Goal: Task Accomplishment & Management: Use online tool/utility

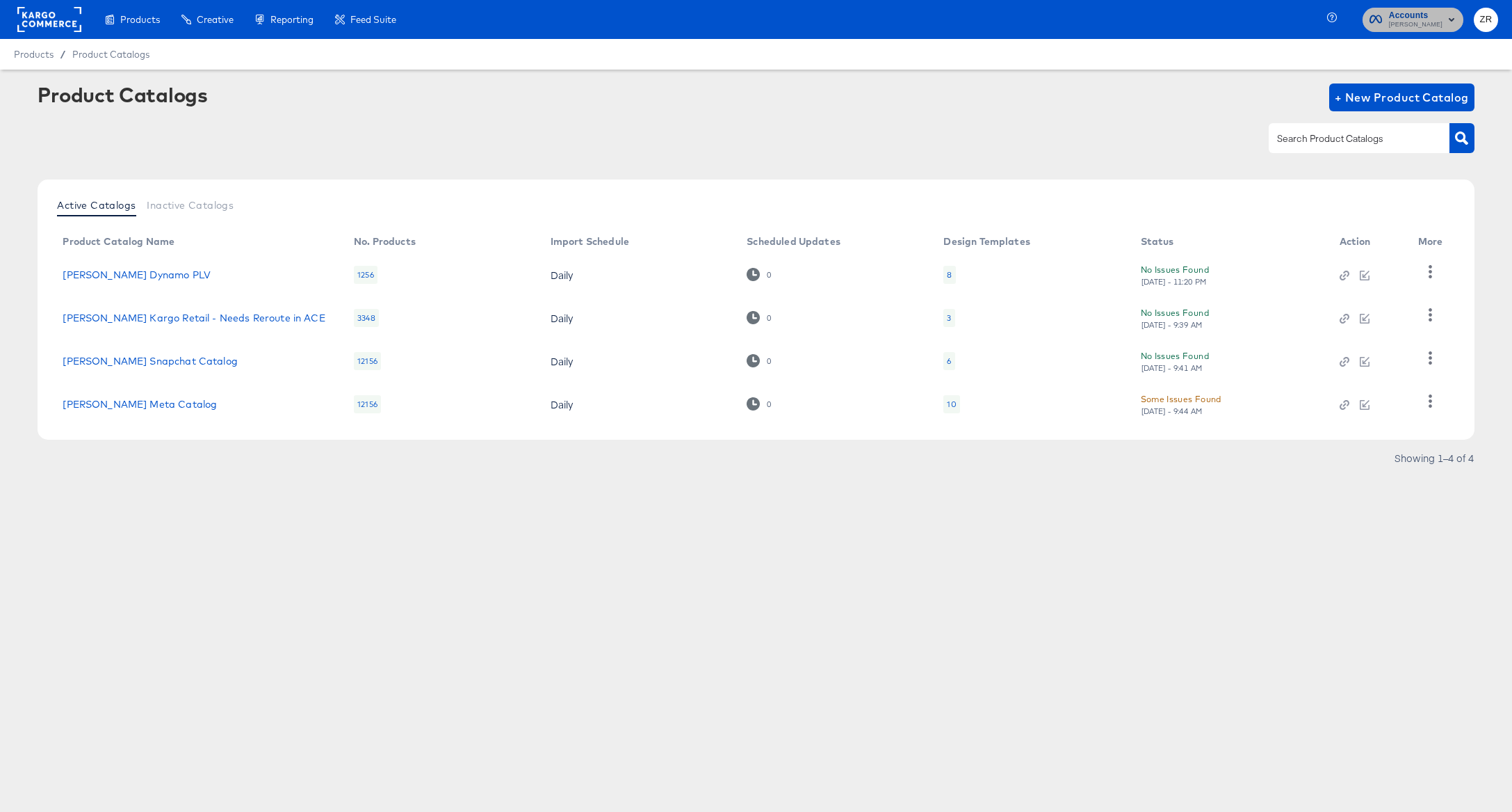
click at [1426, 22] on span "[PERSON_NAME]" at bounding box center [1415, 25] width 54 height 11
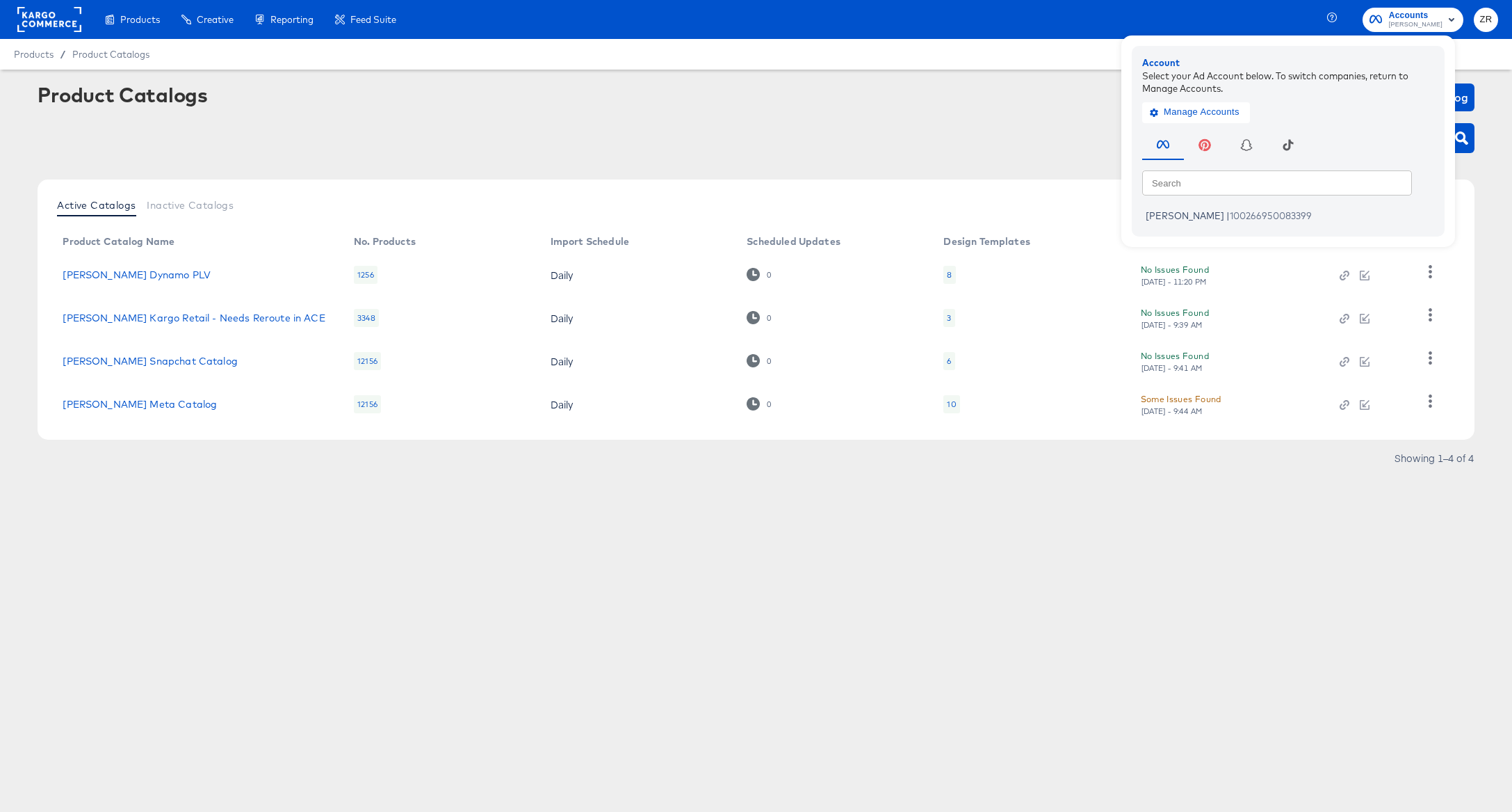
click at [733, 78] on article "Product Catalogs + New Product Catalog Active Catalogs Inactive Catalogs Produc…" at bounding box center [756, 293] width 1512 height 448
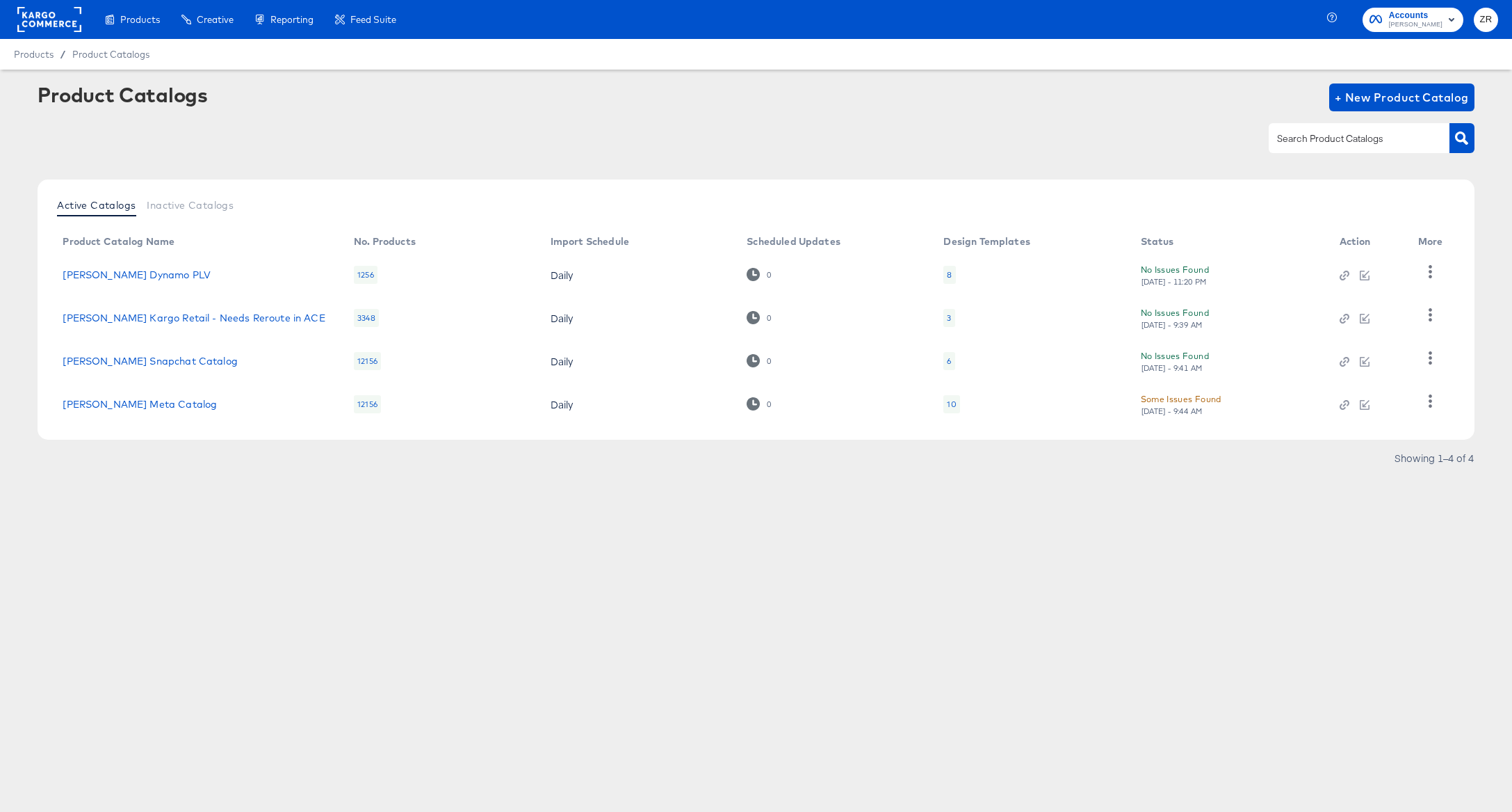
click at [37, 5] on div at bounding box center [49, 19] width 64 height 39
click at [44, 13] on rect at bounding box center [49, 19] width 64 height 25
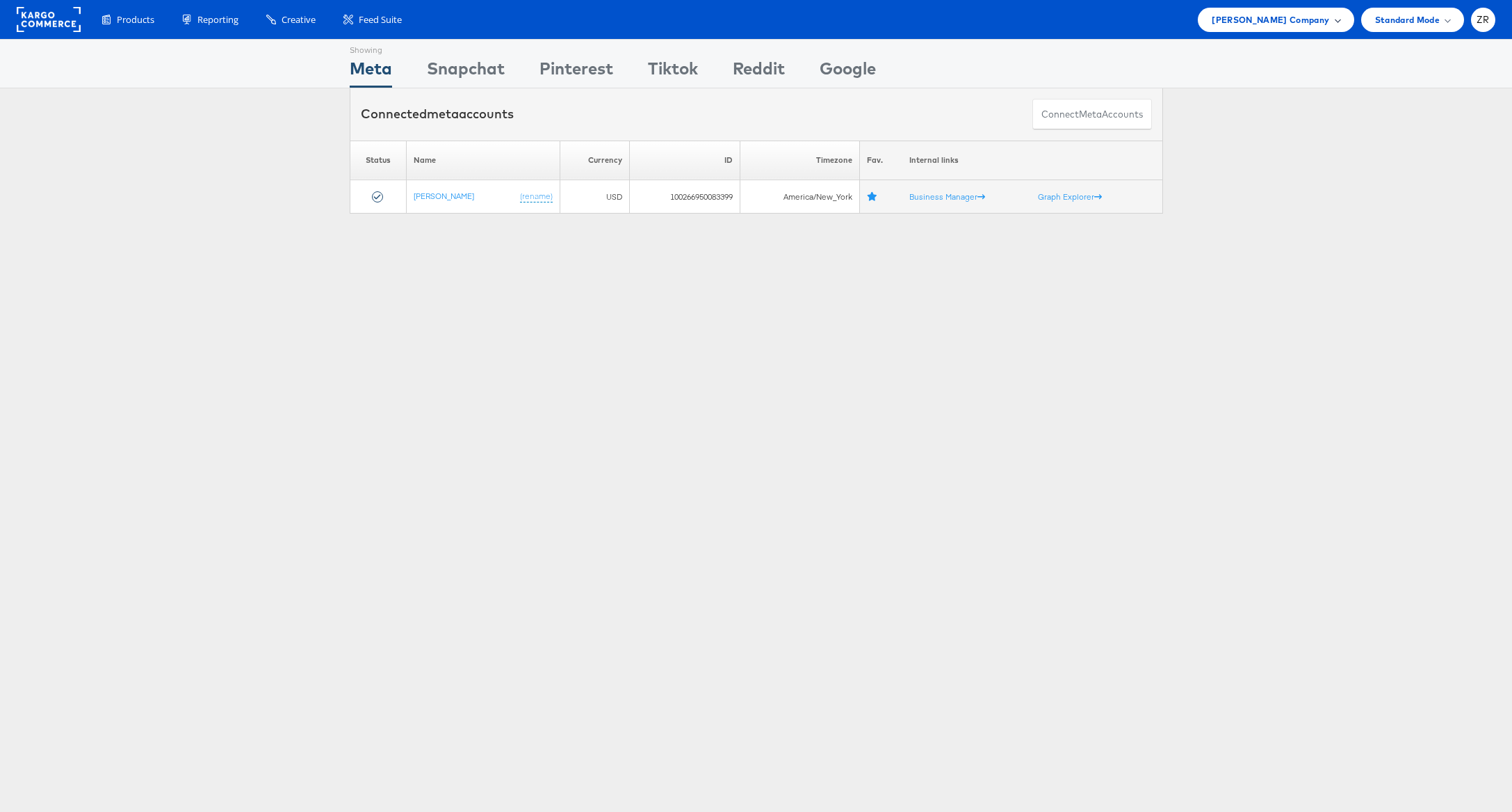
click at [1283, 19] on span "[PERSON_NAME] Company" at bounding box center [1270, 20] width 118 height 15
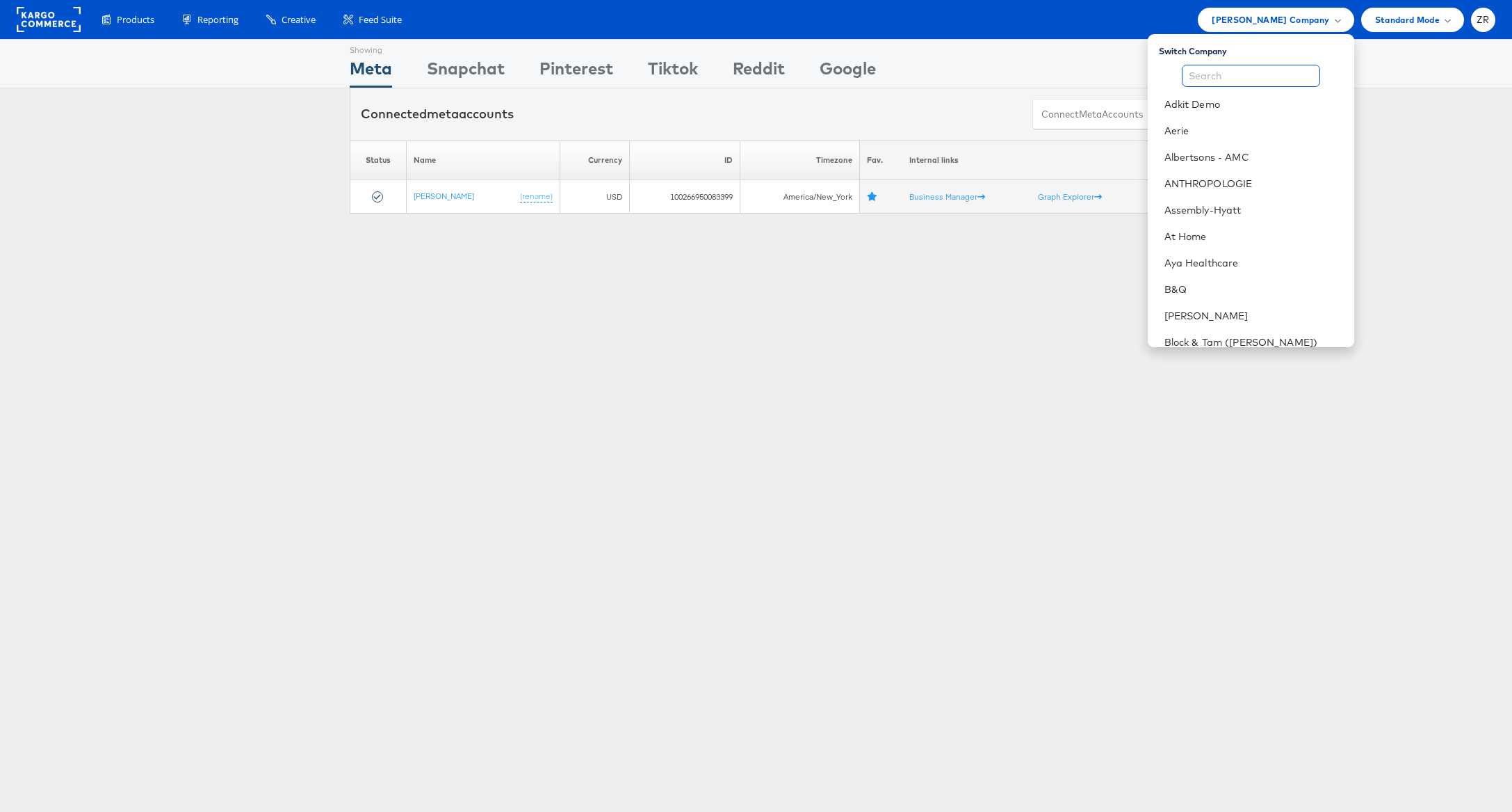
click at [1233, 72] on input "text" at bounding box center [1251, 76] width 139 height 22
type input "O"
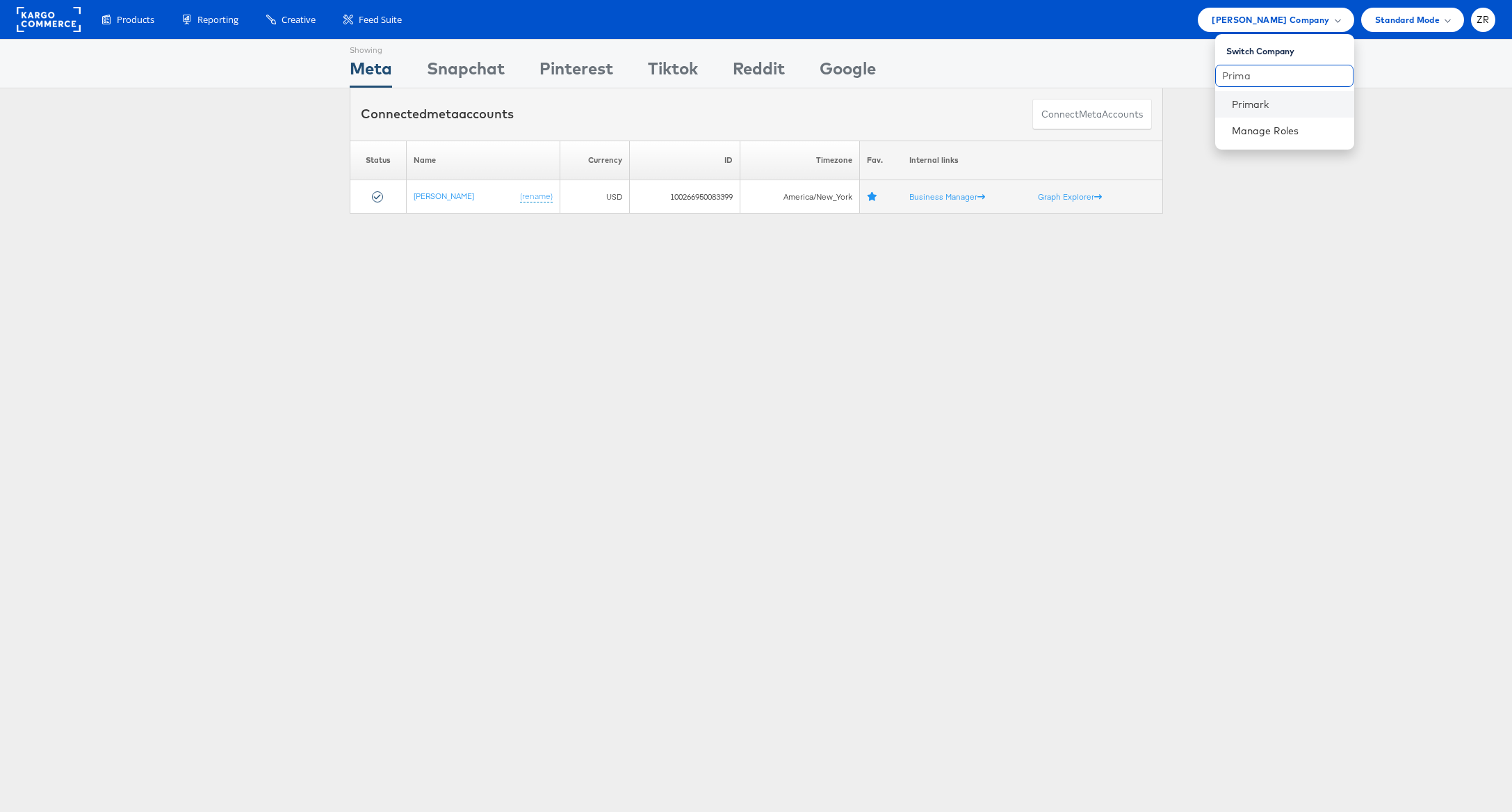
type input "Prima"
click at [1233, 94] on li "Primark" at bounding box center [1285, 104] width 139 height 26
click at [1236, 104] on link "Primark" at bounding box center [1288, 104] width 111 height 14
click at [384, 276] on div "Showing Meta Showing Snapchat Showing Pinterest Showing Tiktok Showing Reddit S…" at bounding box center [756, 387] width 1512 height 695
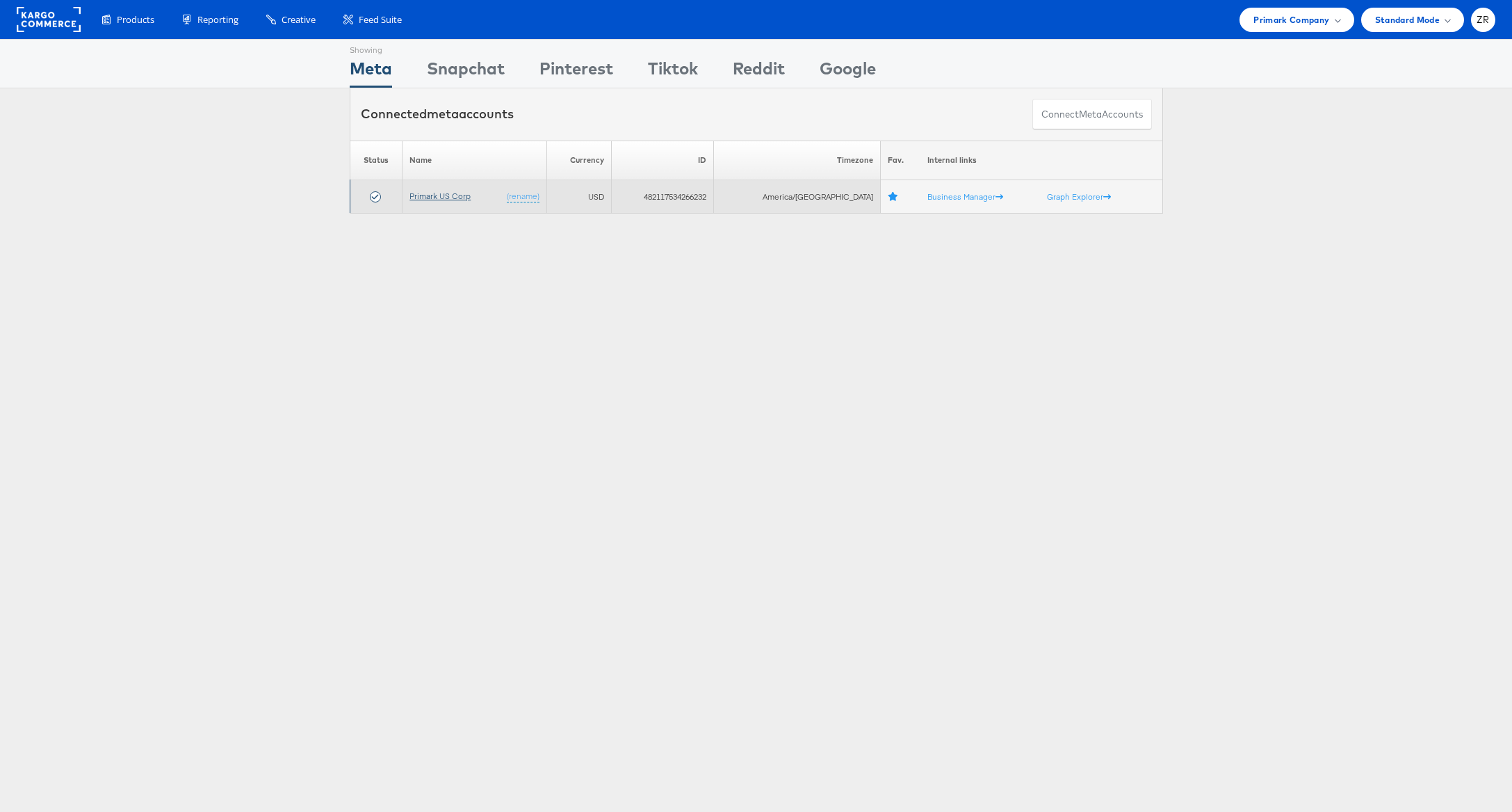
click at [443, 198] on link "Primark US Corp" at bounding box center [440, 195] width 61 height 10
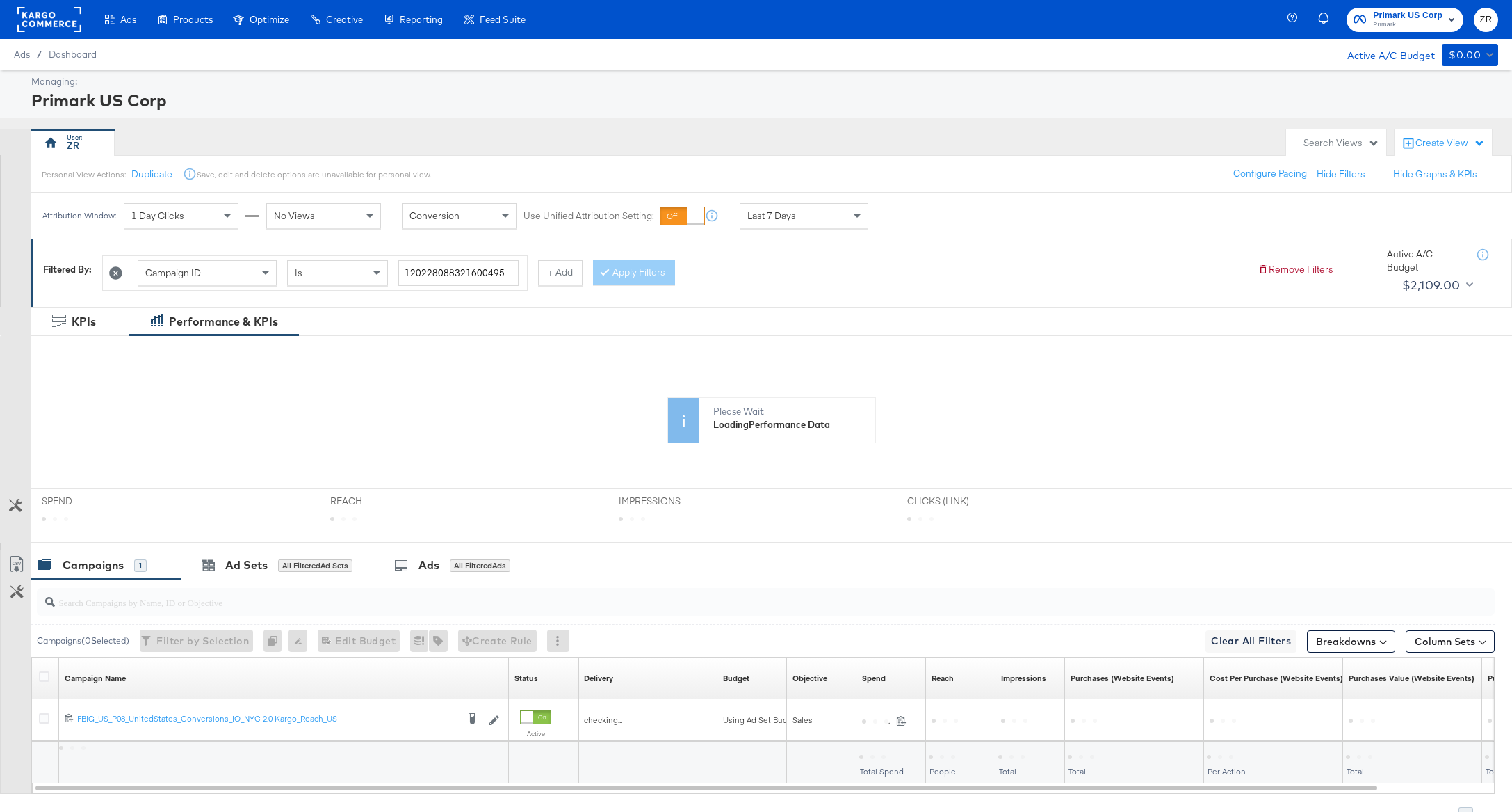
click at [1422, 16] on span "Primark US Corp" at bounding box center [1408, 16] width 69 height 15
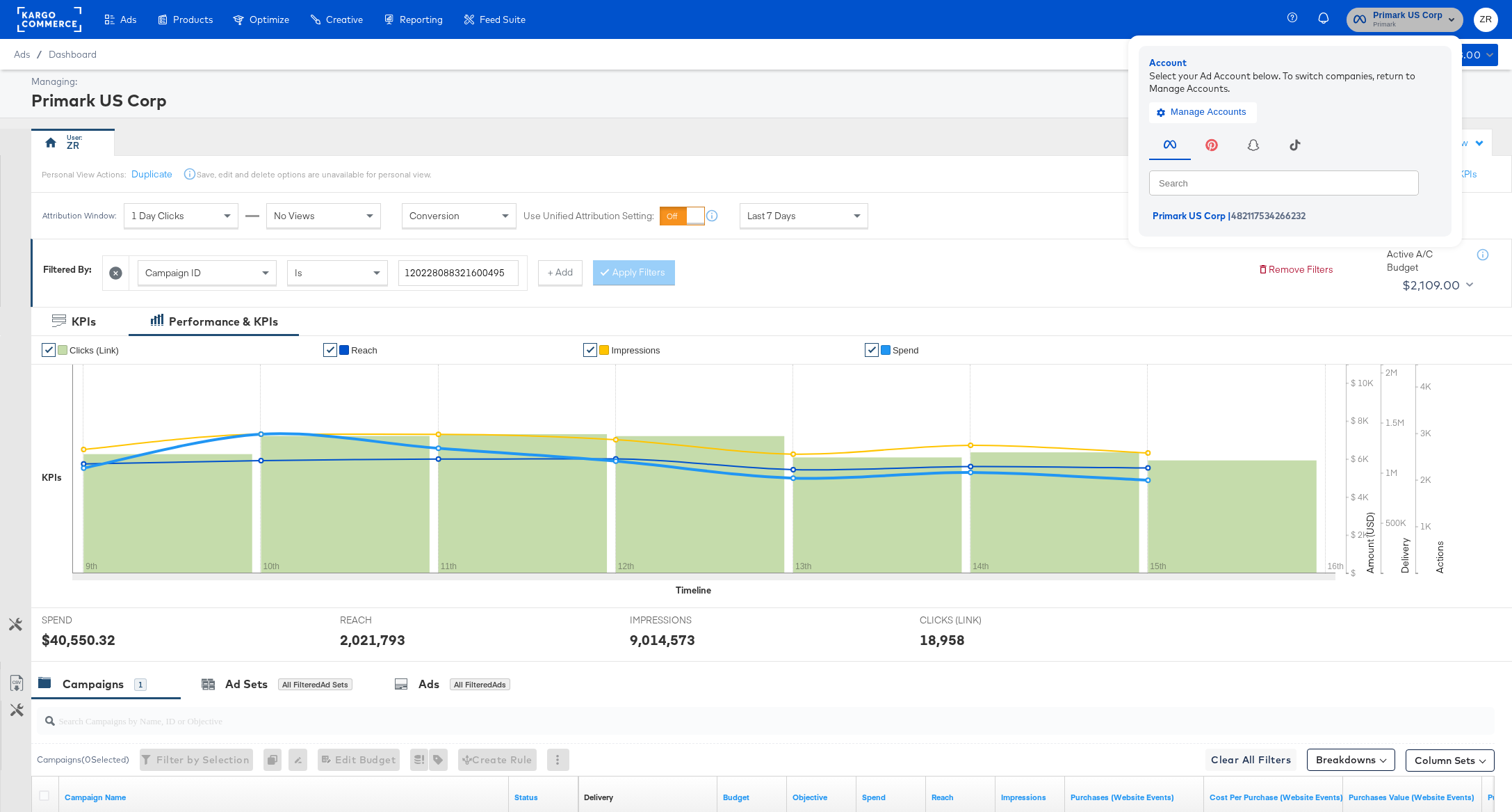
click at [1421, 16] on span "Primark US Corp" at bounding box center [1408, 16] width 69 height 15
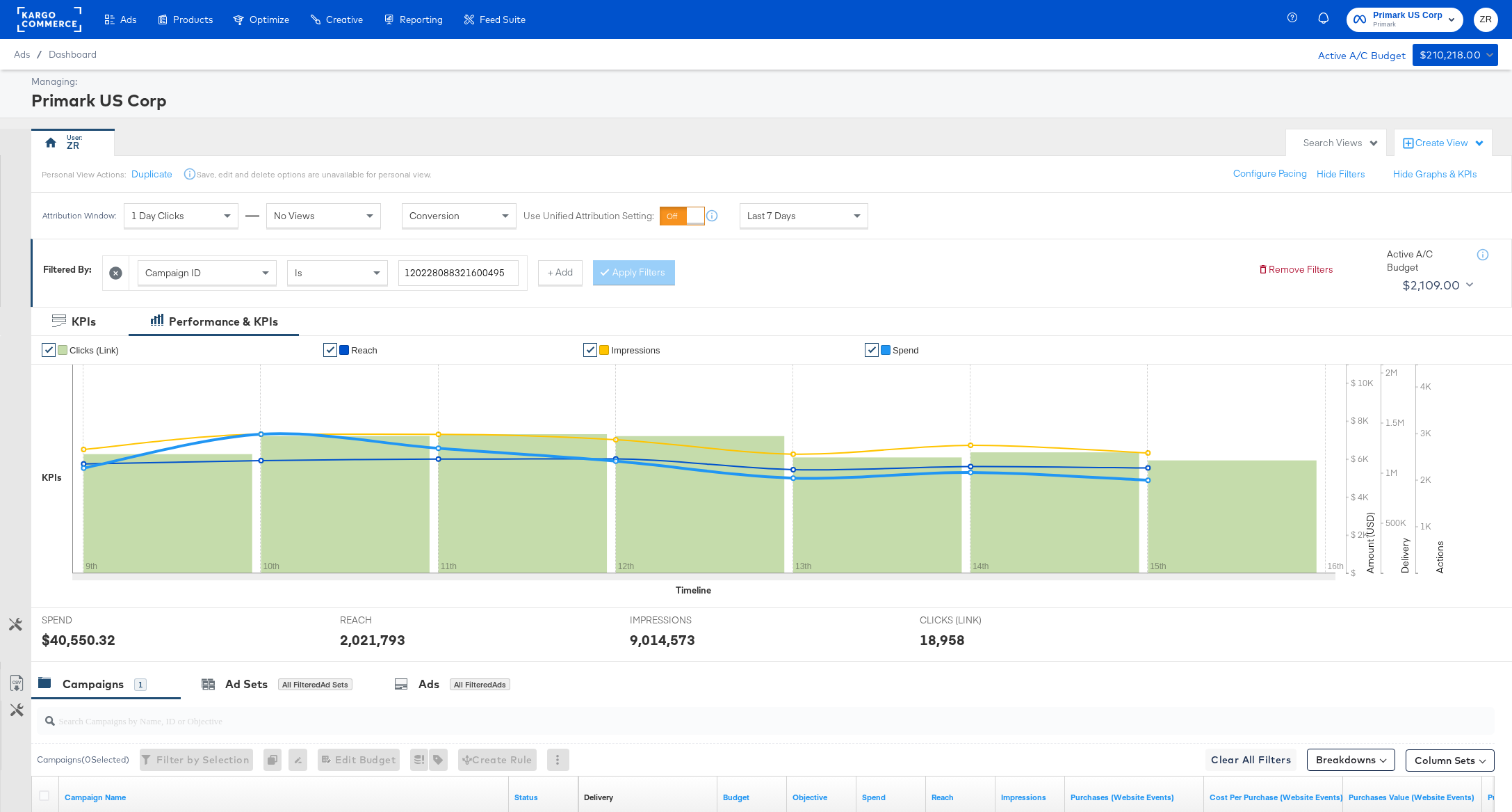
click at [1431, 150] on div "Create View" at bounding box center [1450, 142] width 69 height 14
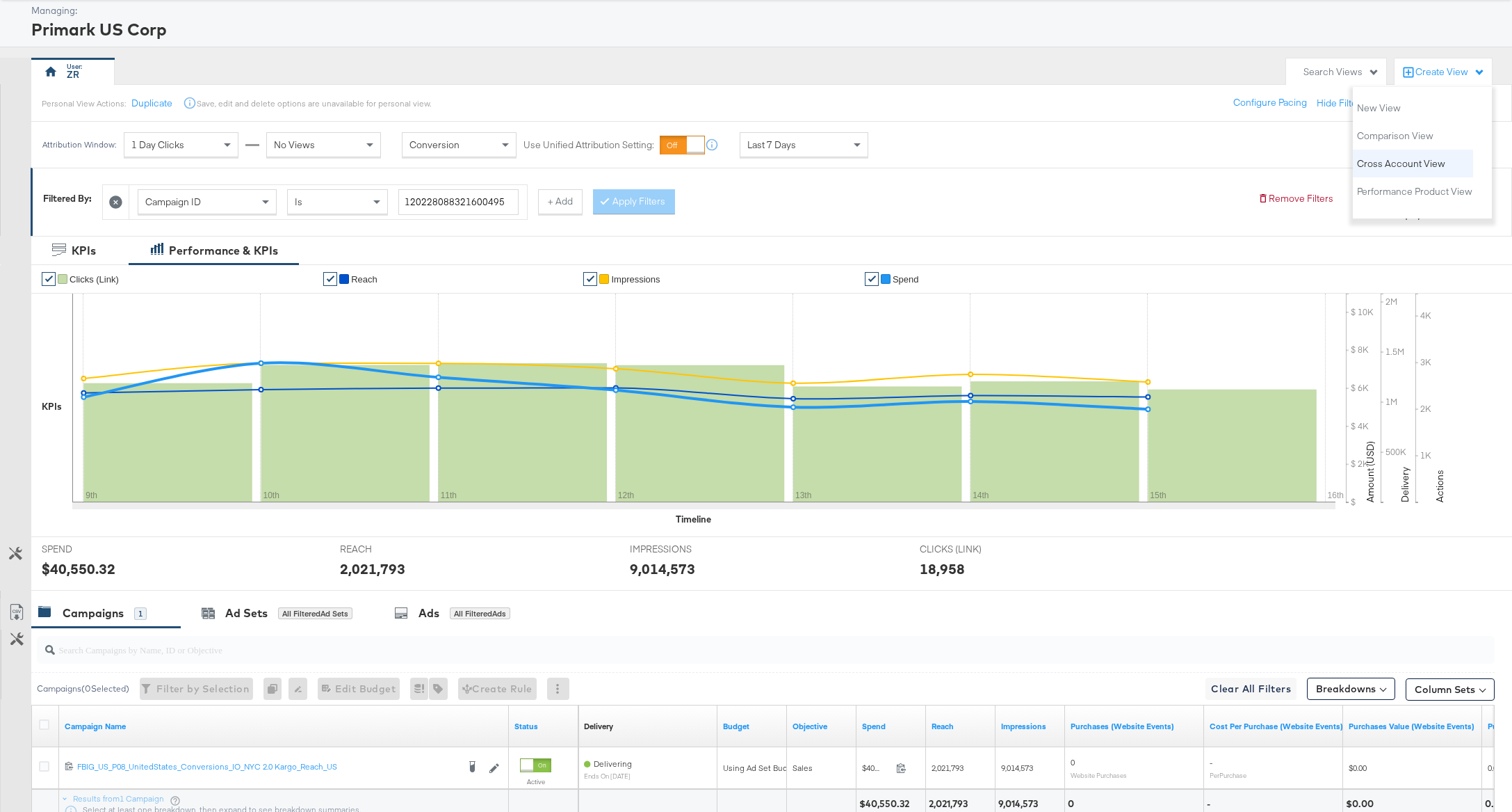
scroll to position [45, 0]
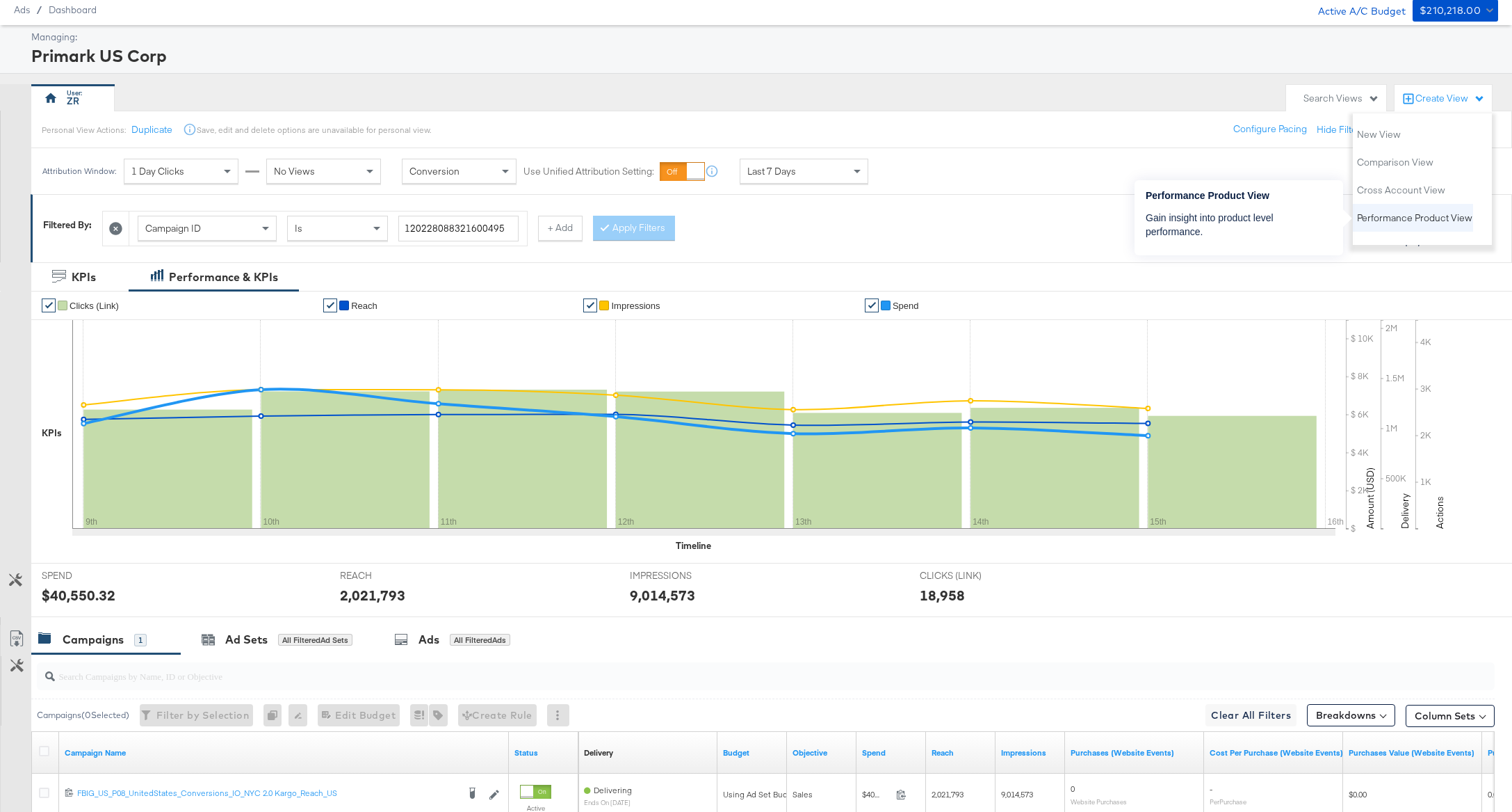
click at [1379, 213] on span "Performance Product View" at bounding box center [1414, 218] width 116 height 13
click at [1391, 219] on span "Performance Product View" at bounding box center [1414, 218] width 116 height 13
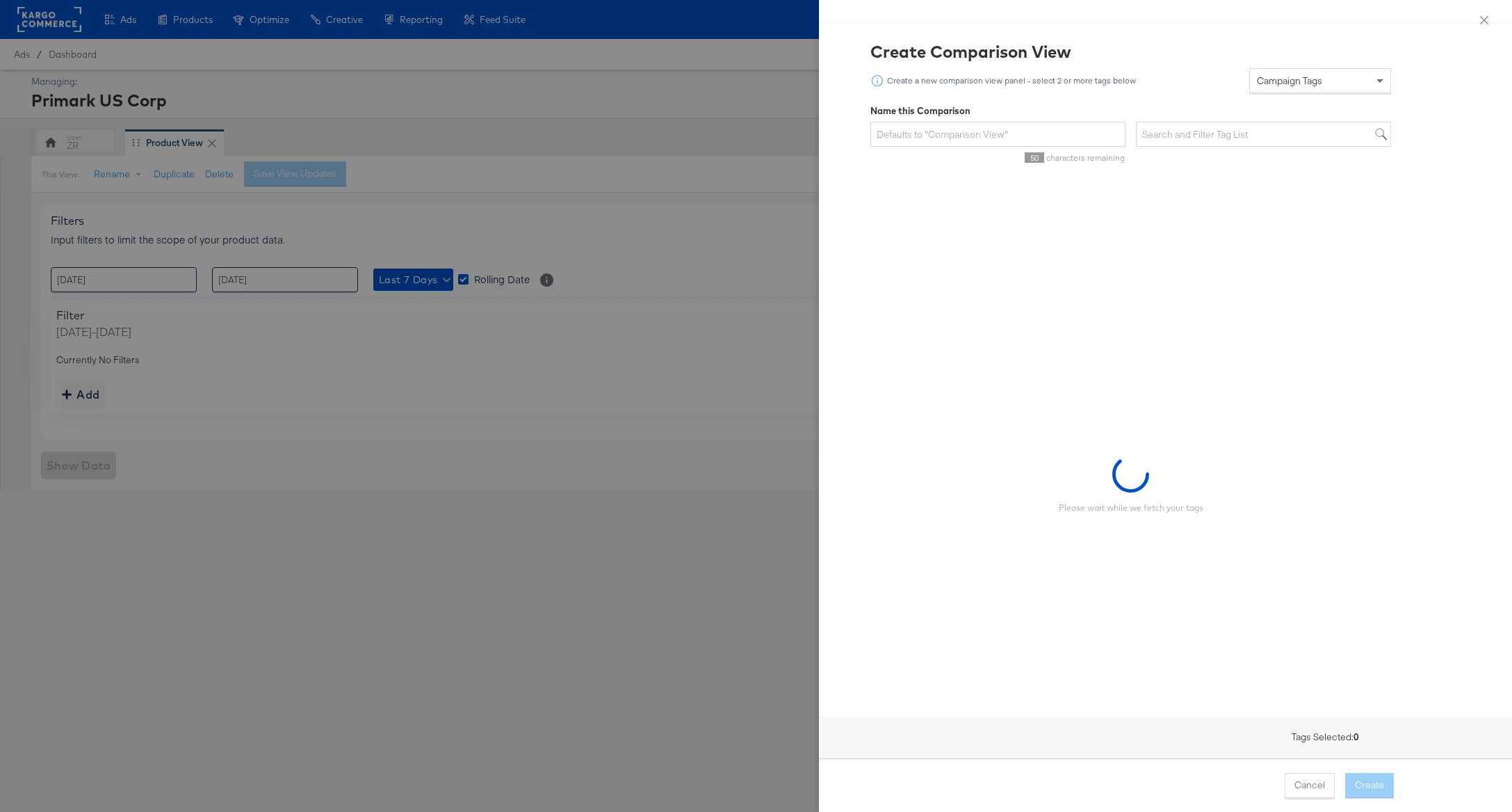
click at [739, 213] on div at bounding box center [756, 406] width 1512 height 812
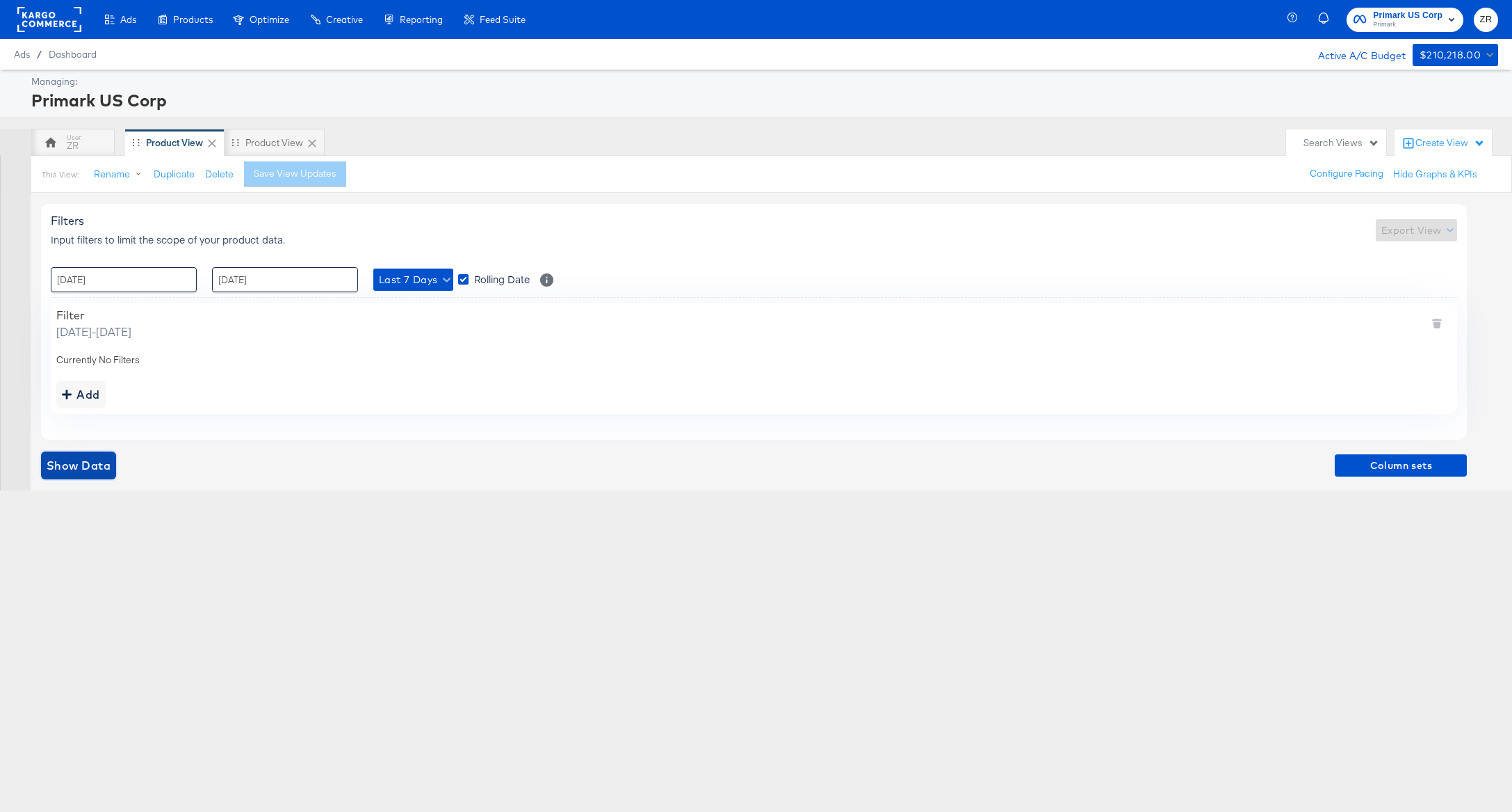
click at [68, 474] on span "Show Data" at bounding box center [78, 464] width 64 height 19
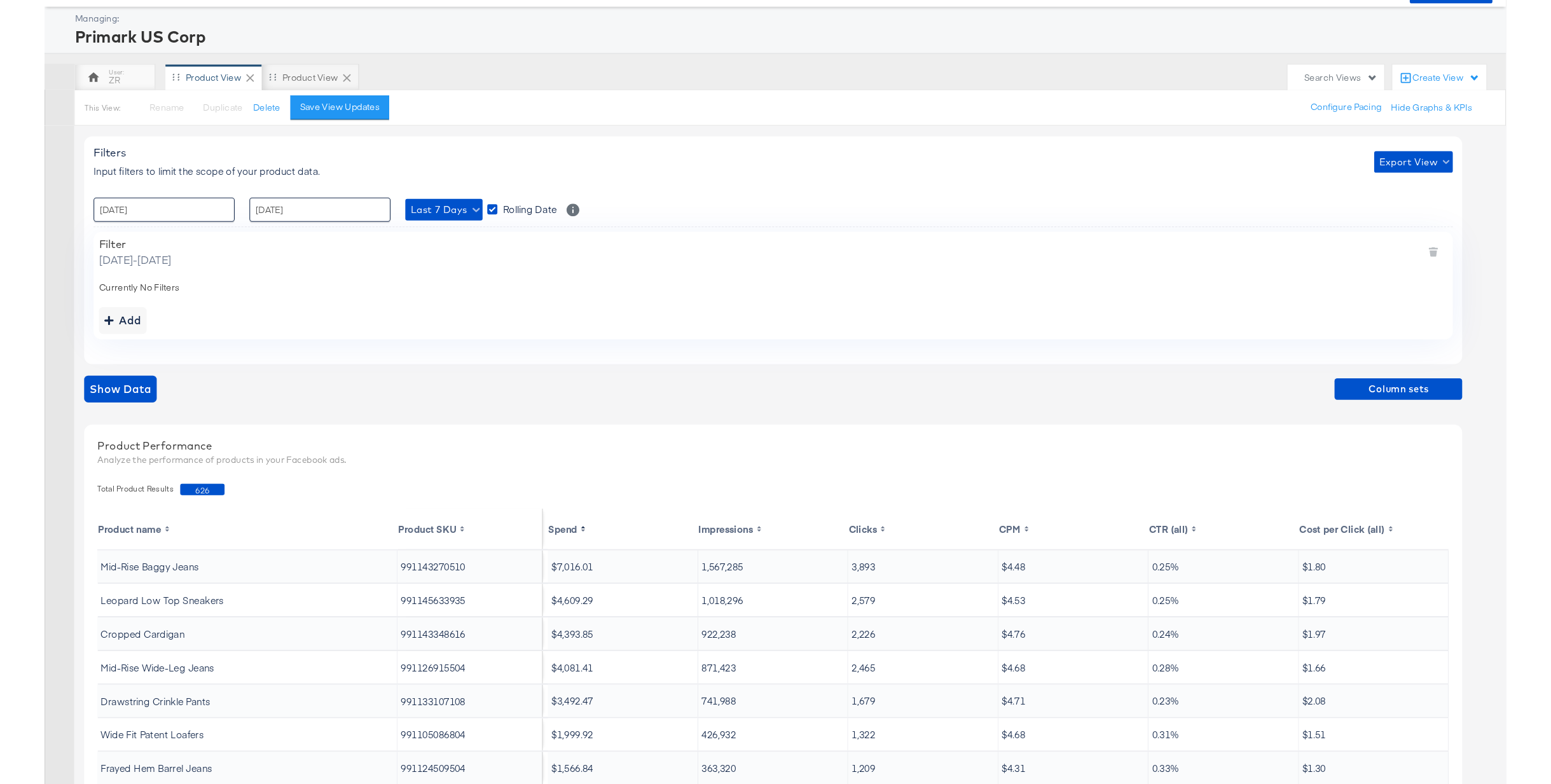
scroll to position [56, 0]
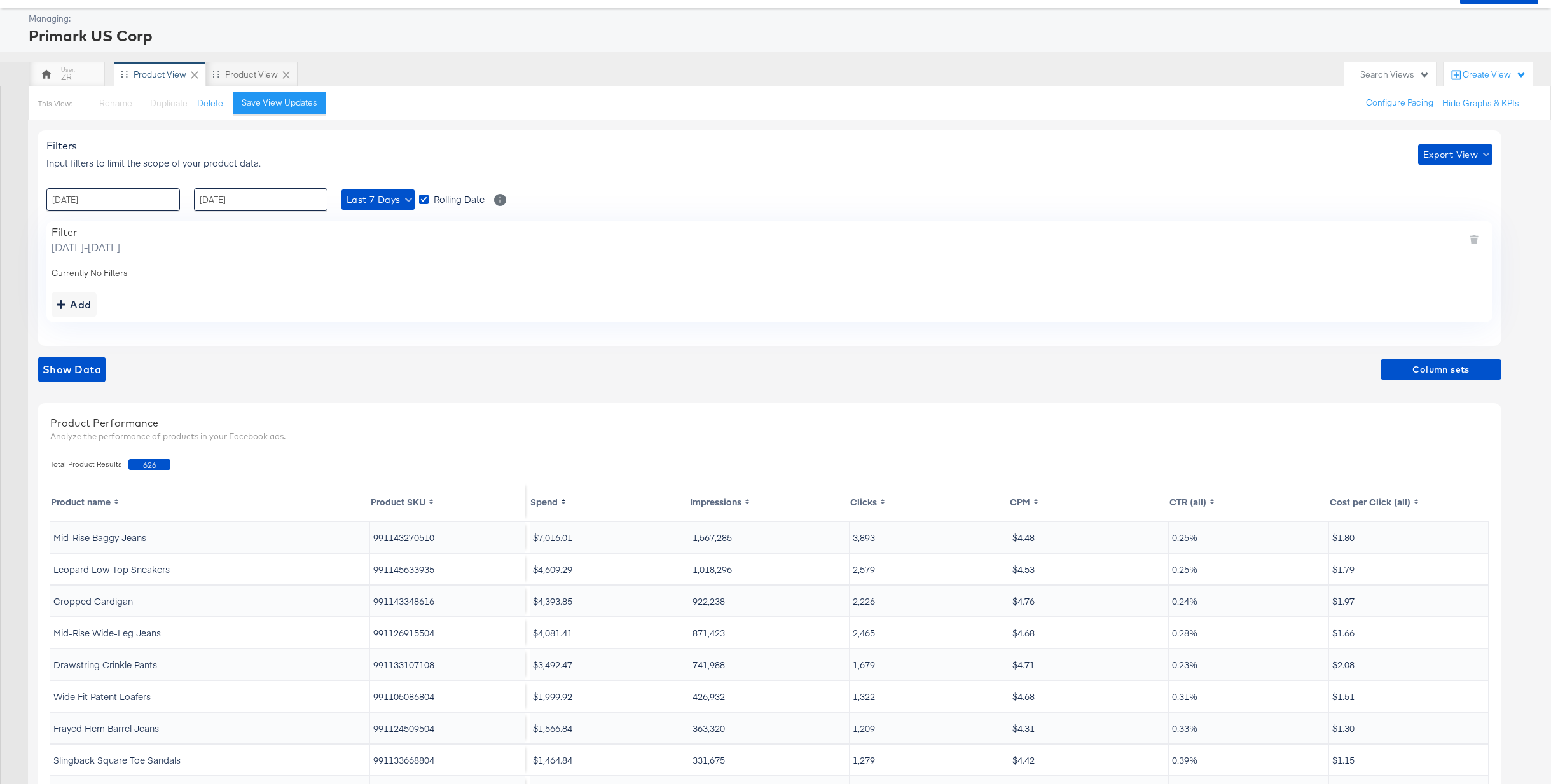
click at [1382, 741] on div "Filters Input filters to limit the scope of your product data. Export View : [D…" at bounding box center [775, 500] width 1551 height 761
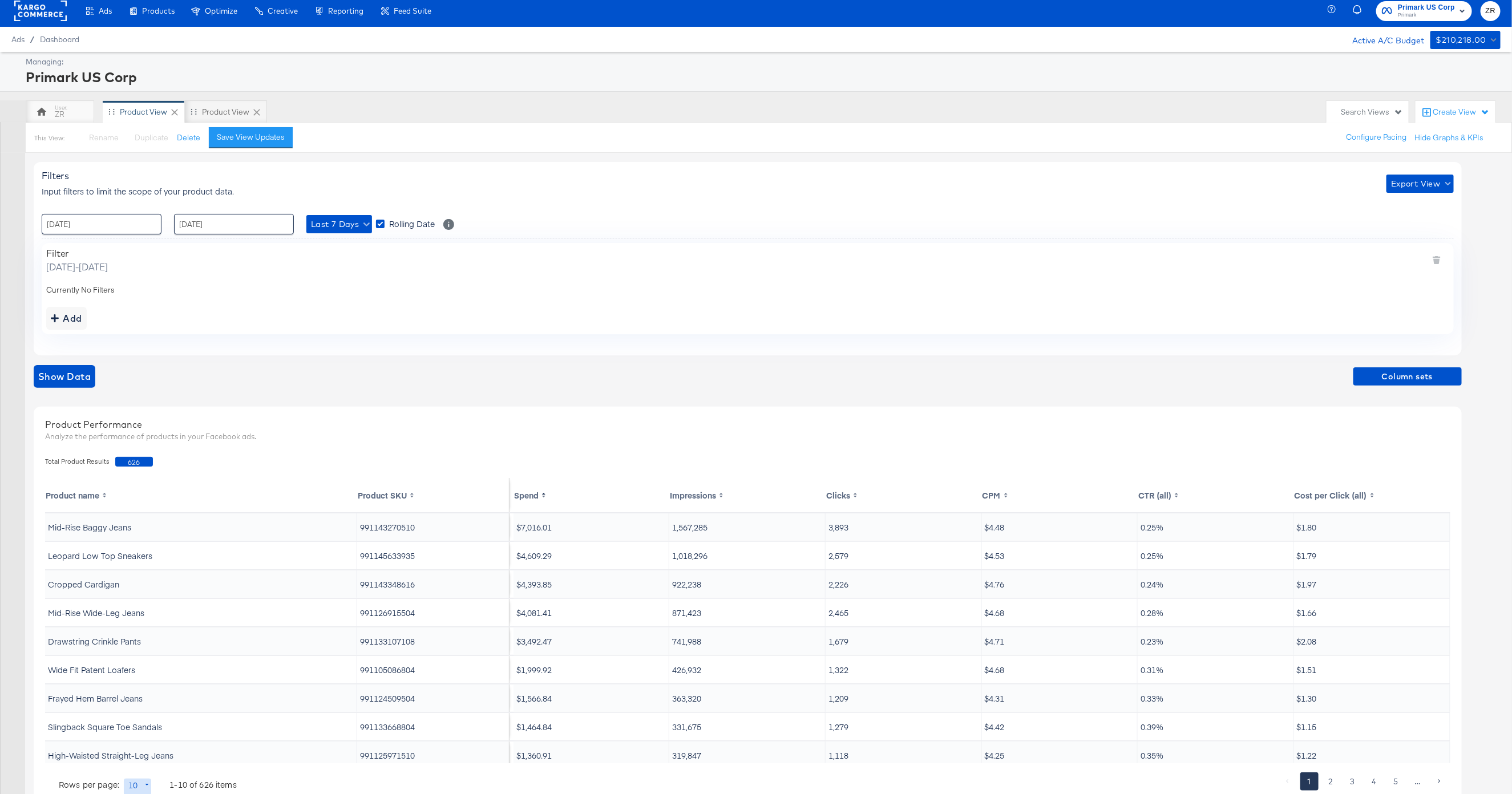
scroll to position [0, 0]
